Goal: Find specific page/section: Find specific page/section

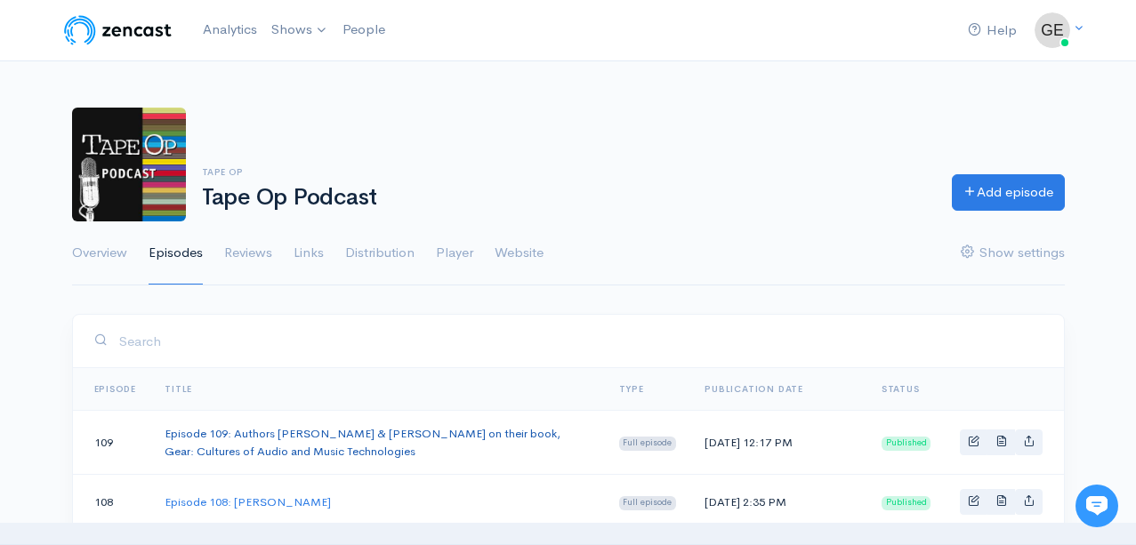
click at [460, 429] on link "Episode 109: Authors [PERSON_NAME] & [PERSON_NAME] on their book, Gear: Culture…" at bounding box center [363, 442] width 396 height 33
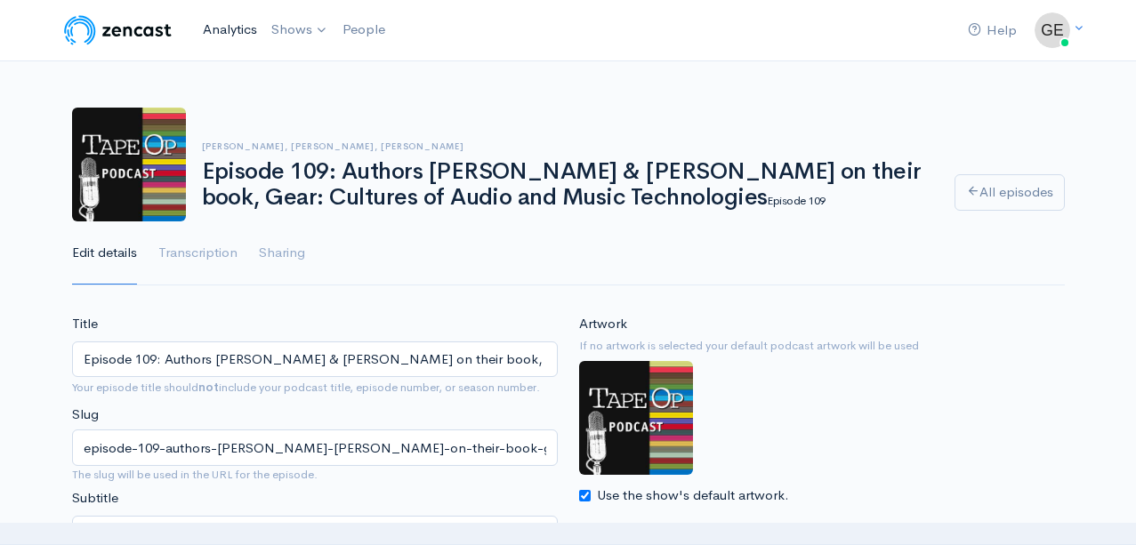
click at [237, 28] on link "Analytics" at bounding box center [230, 30] width 69 height 38
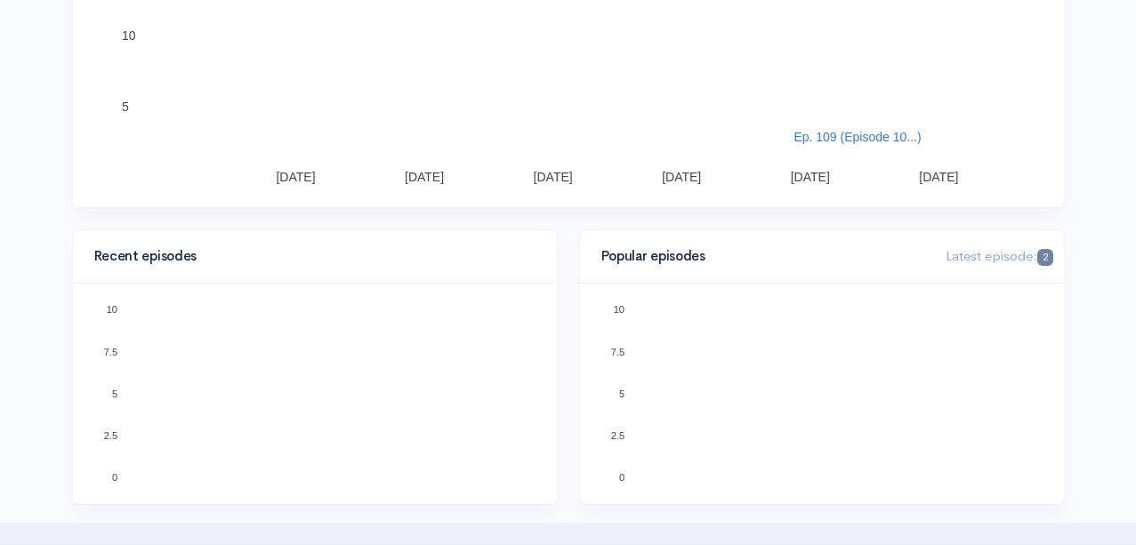
scroll to position [375, 0]
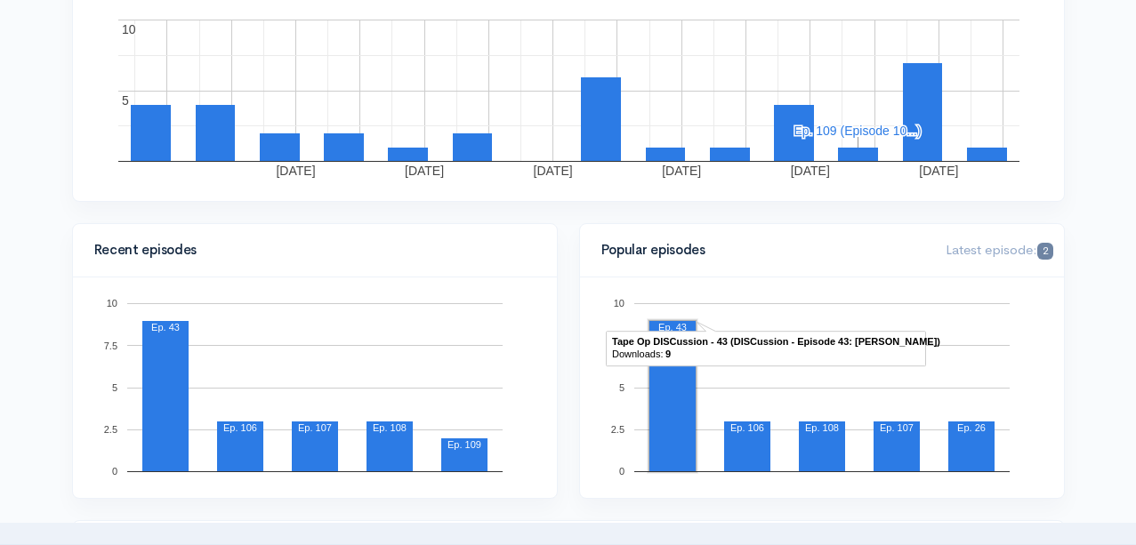
click at [669, 443] on rect "A chart." at bounding box center [672, 396] width 46 height 150
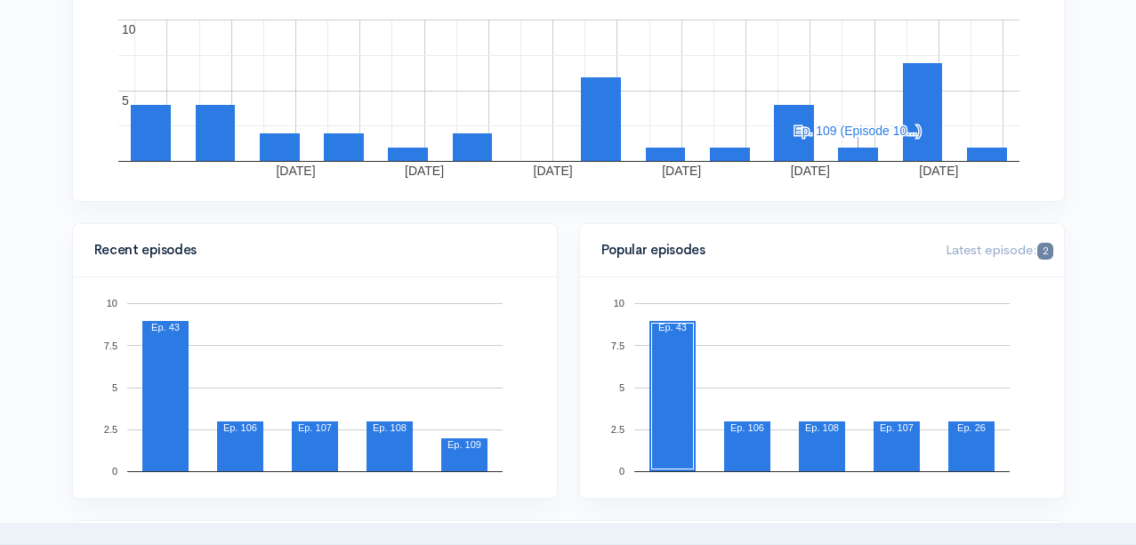
scroll to position [0, 0]
